Goal: Task Accomplishment & Management: Use online tool/utility

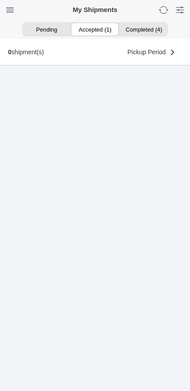
click at [102, 28] on ion-segment-button "Accepted (1)" at bounding box center [95, 29] width 48 height 12
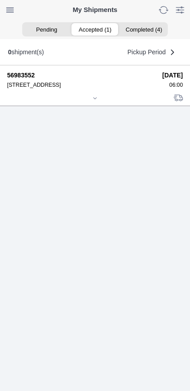
click at [96, 101] on icon at bounding box center [94, 98] width 5 height 5
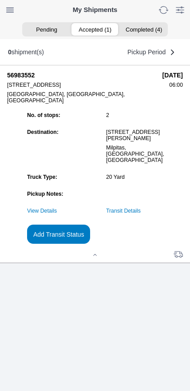
click at [141, 214] on link "Transit Details" at bounding box center [123, 211] width 35 height 6
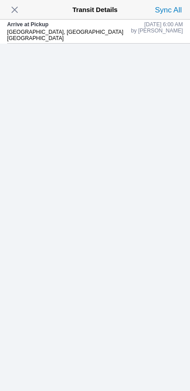
click at [19, 8] on span "button" at bounding box center [14, 10] width 12 height 12
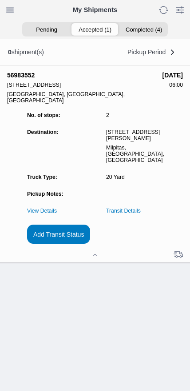
click at [0, 0] on slot "Add Transit Status" at bounding box center [0, 0] width 0 height 0
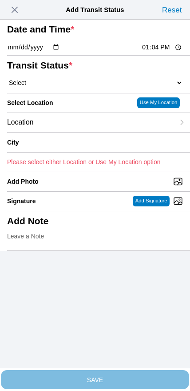
click at [160, 52] on input "13:04" at bounding box center [162, 47] width 42 height 9
type input "06:20"
click at [56, 87] on select "Select Arrive at Drop Off Arrive at Pickup Break Start Break Stop Depart Drop O…" at bounding box center [95, 83] width 176 height 8
select select "DPTPULOC"
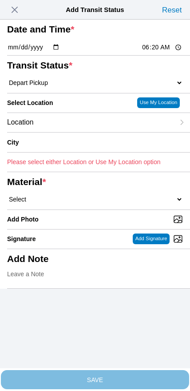
click at [68, 132] on div "Location" at bounding box center [91, 122] width 168 height 19
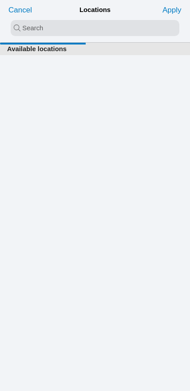
click at [96, 29] on input "search text" at bounding box center [95, 28] width 169 height 16
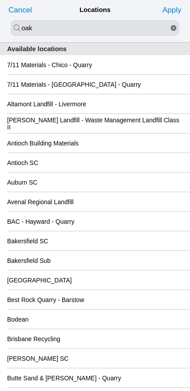
type input "oak"
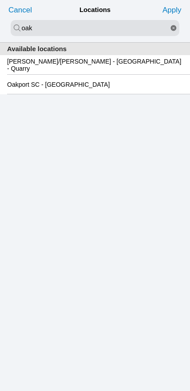
click at [0, 0] on slot "Oakport SC - [GEOGRAPHIC_DATA]" at bounding box center [0, 0] width 0 height 0
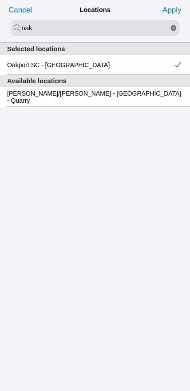
click at [0, 0] on slot "Apply" at bounding box center [0, 0] width 0 height 0
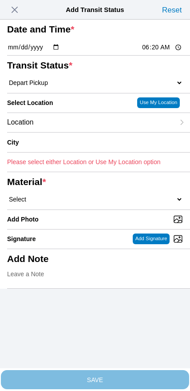
type input "[GEOGRAPHIC_DATA]"
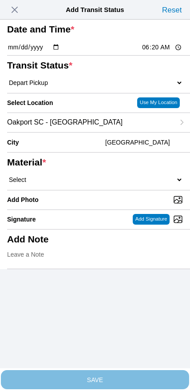
click at [113, 184] on select "Select 1" x 3" Rock 1" x 4" Rock 2" x 4" Rock Asphalt Cold Patch Backfill Spec …" at bounding box center [95, 180] width 176 height 8
select select "708654"
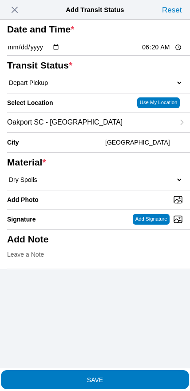
click at [0, 0] on slot "SAVE" at bounding box center [0, 0] width 0 height 0
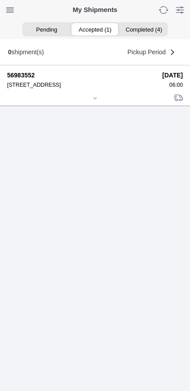
click at [95, 101] on icon at bounding box center [94, 98] width 5 height 5
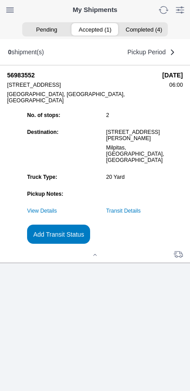
click at [0, 0] on slot "Add Transit Status" at bounding box center [0, 0] width 0 height 0
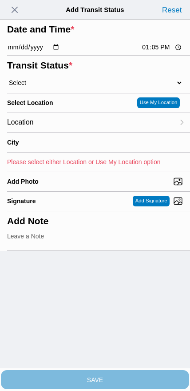
click at [159, 52] on input "13:05" at bounding box center [162, 47] width 42 height 9
type input "08:20"
click at [40, 87] on select "Select Arrive at Drop Off Arrive at Pickup Break Start Break Stop Depart Drop O…" at bounding box center [95, 83] width 176 height 8
select select "DPTDLVLOC"
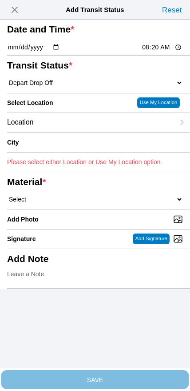
click at [65, 132] on div "Location" at bounding box center [91, 122] width 168 height 19
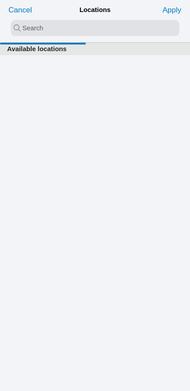
click at [91, 28] on input "search text" at bounding box center [95, 28] width 169 height 16
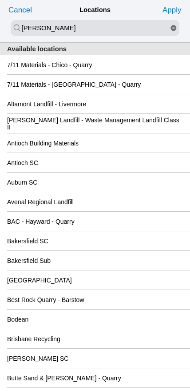
type input "[PERSON_NAME]"
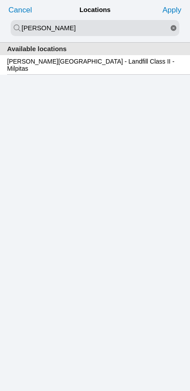
click at [0, 0] on slot "[PERSON_NAME][GEOGRAPHIC_DATA] - Landfill Class II - Milpitas" at bounding box center [0, 0] width 0 height 0
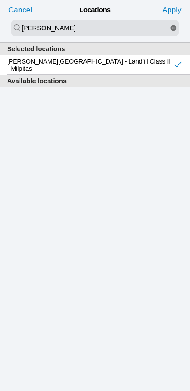
click at [0, 0] on slot "Apply" at bounding box center [0, 0] width 0 height 0
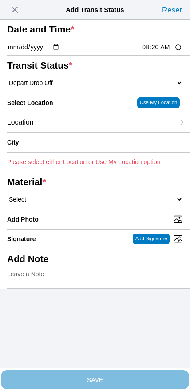
type input "Milpitas"
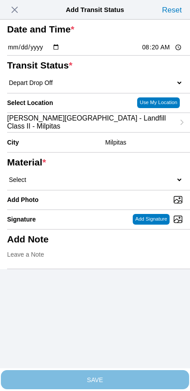
click at [114, 184] on select "Select 1" x 3" Rock 1" x 4" Rock 2" x 4" Rock Asphalt Cold Patch Backfill Spec …" at bounding box center [95, 180] width 176 height 8
select select "708654"
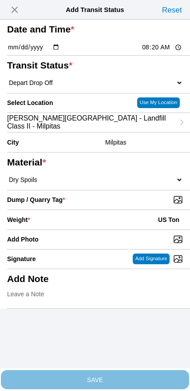
click at [132, 205] on input "Dump / Quarry Tag *" at bounding box center [98, 200] width 183 height 10
type input "C:\fakepath\image.jpg"
click at [87, 229] on div "Weight * US Ton" at bounding box center [95, 220] width 176 height 20
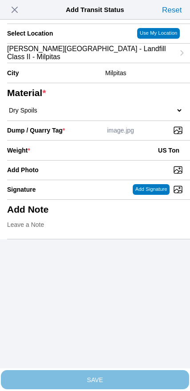
scroll to position [80, 0]
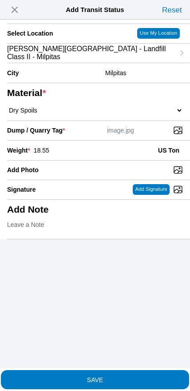
type input "18.55"
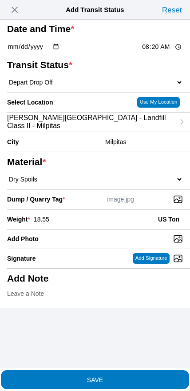
scroll to position [12, 0]
click at [123, 376] on span "SAVE" at bounding box center [95, 379] width 176 height 6
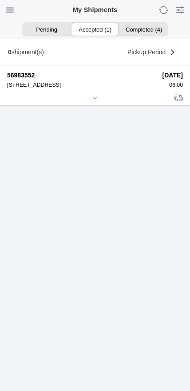
click at [98, 101] on icon at bounding box center [94, 98] width 5 height 5
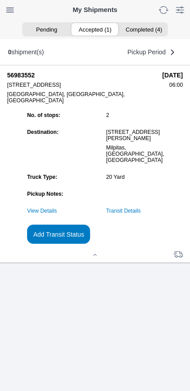
click at [0, 0] on slot "Add Transit Status" at bounding box center [0, 0] width 0 height 0
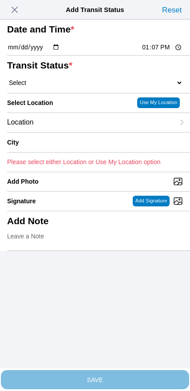
click at [155, 52] on input "13:07" at bounding box center [162, 47] width 42 height 9
type input "10:30"
click at [52, 87] on select "Select Arrive at Drop Off Arrive at Pickup Break Start Break Stop Depart Drop O…" at bounding box center [95, 83] width 176 height 8
select select "DPTPULOC"
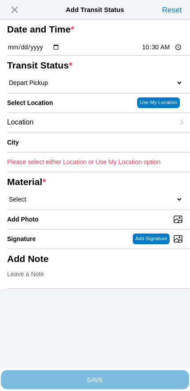
click at [69, 132] on div "Location" at bounding box center [91, 122] width 168 height 19
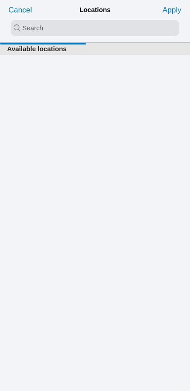
click at [87, 34] on input "search text" at bounding box center [95, 28] width 169 height 16
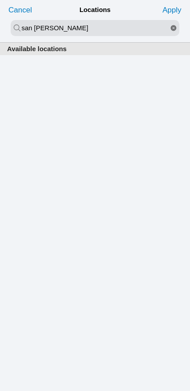
type input "san [PERSON_NAME]"
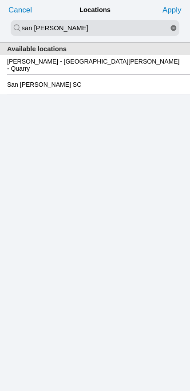
click at [0, 0] on slot "San [PERSON_NAME] SC" at bounding box center [0, 0] width 0 height 0
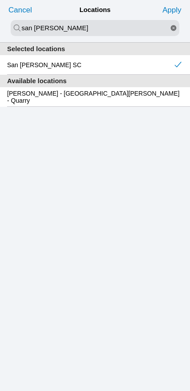
click at [0, 0] on slot "Apply" at bounding box center [0, 0] width 0 height 0
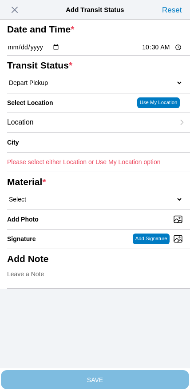
type input "[GEOGRAPHIC_DATA][PERSON_NAME]"
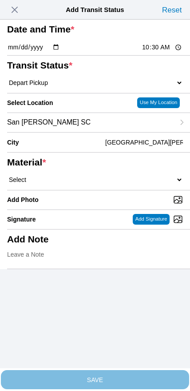
click at [107, 184] on select "Select 1" x 3" Rock 1" x 4" Rock 2" x 4" Rock Asphalt Cold Patch Backfill Spec …" at bounding box center [95, 180] width 176 height 8
select select "708654"
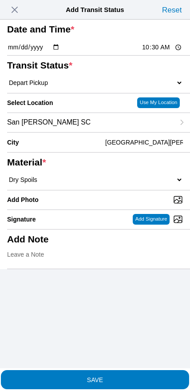
click at [109, 376] on span "SAVE" at bounding box center [95, 379] width 176 height 6
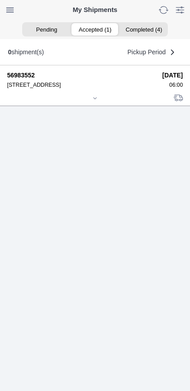
click at [96, 99] on icon at bounding box center [95, 97] width 3 height 1
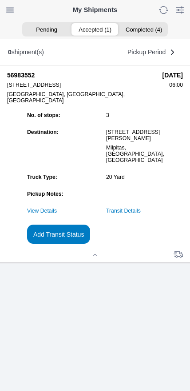
click at [0, 0] on slot "Add Transit Status" at bounding box center [0, 0] width 0 height 0
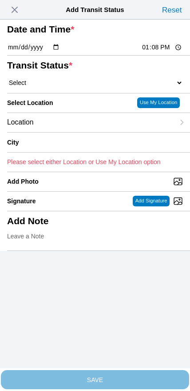
click at [158, 52] on input "13:08" at bounding box center [162, 47] width 42 height 9
type input "12:25"
click at [54, 87] on select "Select Arrive at Drop Off Arrive at Pickup Break Start Break Stop Depart Drop O…" at bounding box center [95, 83] width 176 height 8
select select "DPTDLVLOC"
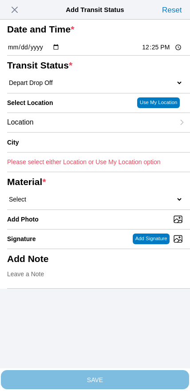
click at [67, 132] on div "Location" at bounding box center [91, 122] width 168 height 19
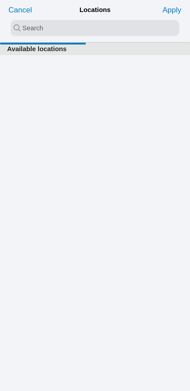
click at [87, 27] on input "search text" at bounding box center [95, 28] width 169 height 16
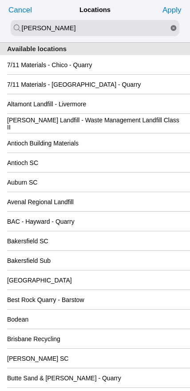
type input "[PERSON_NAME]"
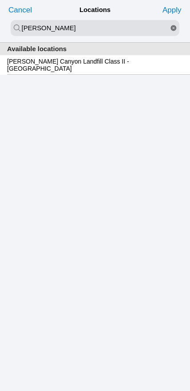
click at [0, 0] on slot "[PERSON_NAME] Canyon Landfill Class II - [GEOGRAPHIC_DATA]" at bounding box center [0, 0] width 0 height 0
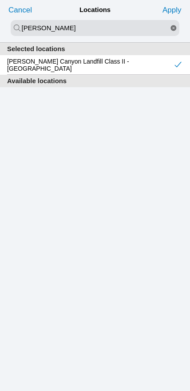
click at [0, 0] on slot "Apply" at bounding box center [0, 0] width 0 height 0
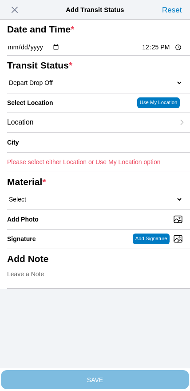
type input "[GEOGRAPHIC_DATA]"
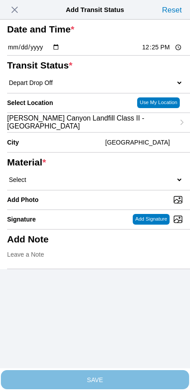
click at [102, 184] on select "Select 1" x 3" Rock 1" x 4" Rock 2" x 4" Rock Asphalt Cold Patch Backfill Spec …" at bounding box center [95, 180] width 176 height 8
select select "708654"
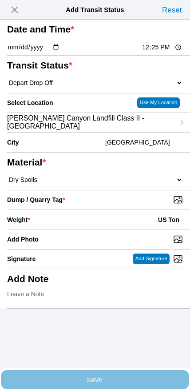
click at [129, 205] on input "Dump / Quarry Tag *" at bounding box center [98, 200] width 183 height 10
type input "C:\fakepath\image.jpg"
click at [79, 229] on div "Weight * US Ton" at bounding box center [95, 220] width 176 height 20
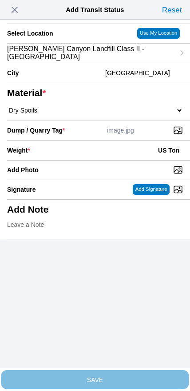
scroll to position [80, 0]
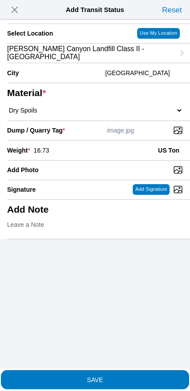
type input "16.73"
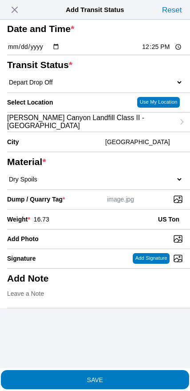
scroll to position [24, 0]
click at [0, 0] on slot "SAVE" at bounding box center [0, 0] width 0 height 0
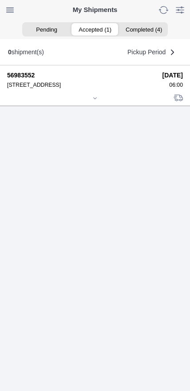
click at [95, 101] on icon at bounding box center [94, 98] width 5 height 5
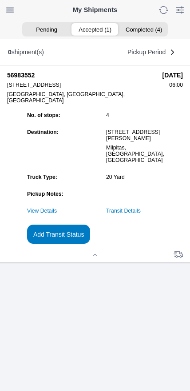
click at [141, 214] on link "Transit Details" at bounding box center [123, 211] width 35 height 6
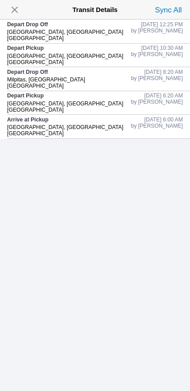
click at [21, 15] on span "button" at bounding box center [14, 10] width 12 height 12
